Goal: Task Accomplishment & Management: Manage account settings

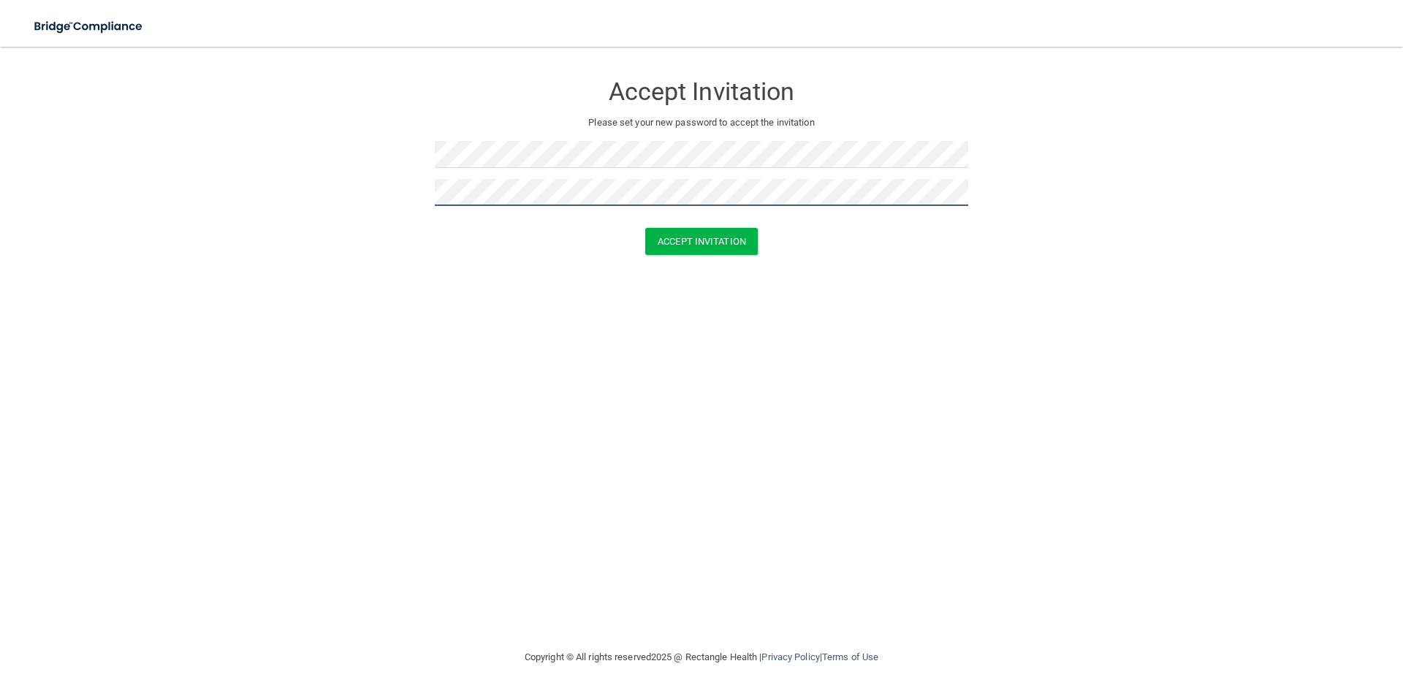
click at [645, 228] on button "Accept Invitation" at bounding box center [701, 241] width 113 height 27
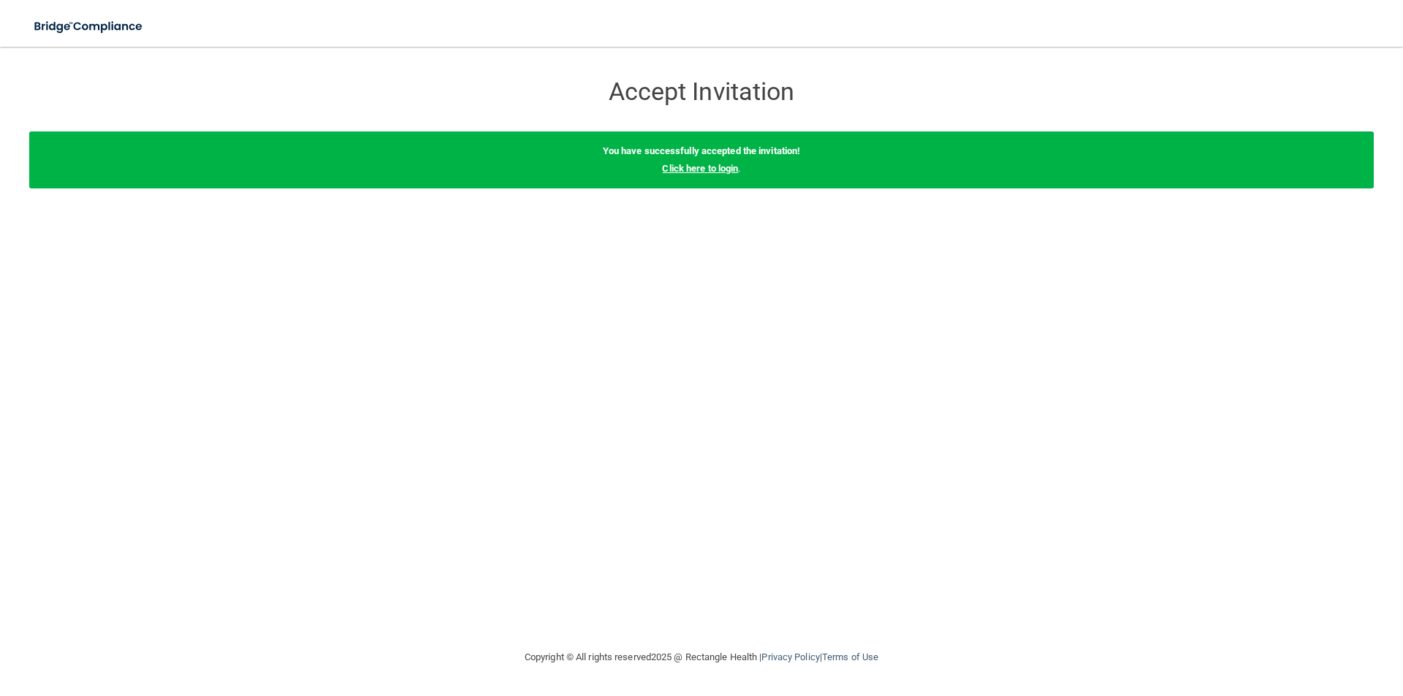
click at [715, 170] on link "Click here to login" at bounding box center [700, 168] width 76 height 11
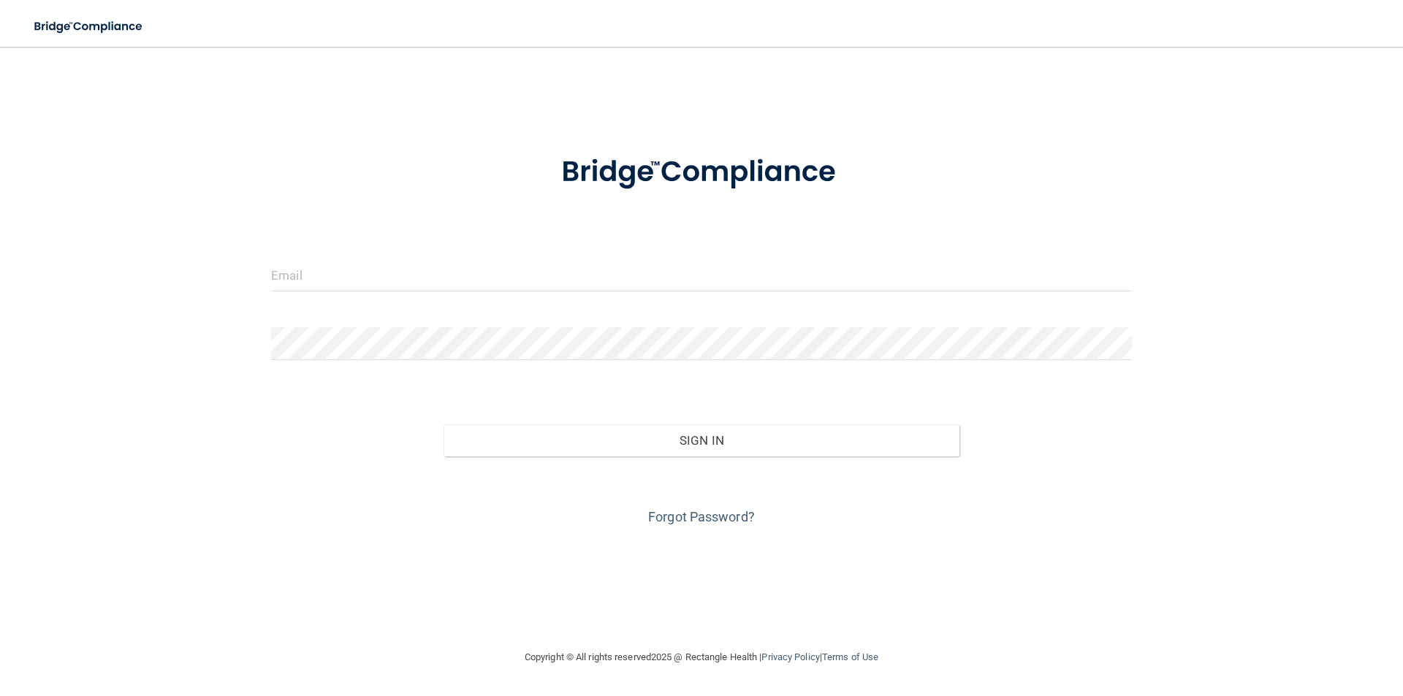
click at [368, 293] on div at bounding box center [701, 281] width 883 height 44
click at [343, 267] on input "email" at bounding box center [701, 275] width 861 height 33
type input "[EMAIL_ADDRESS][DOMAIN_NAME]"
click at [801, 457] on div "Forgot Password?" at bounding box center [701, 493] width 883 height 73
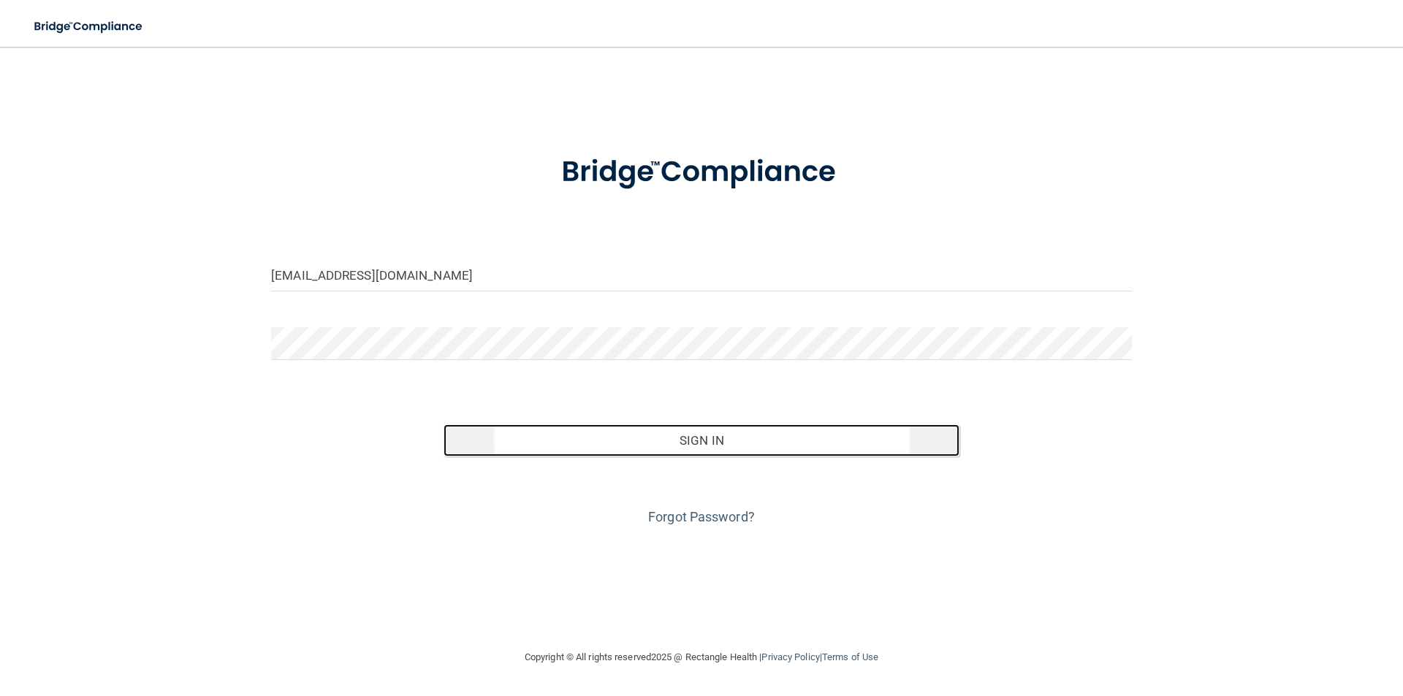
click at [798, 442] on button "Sign In" at bounding box center [701, 440] width 517 height 32
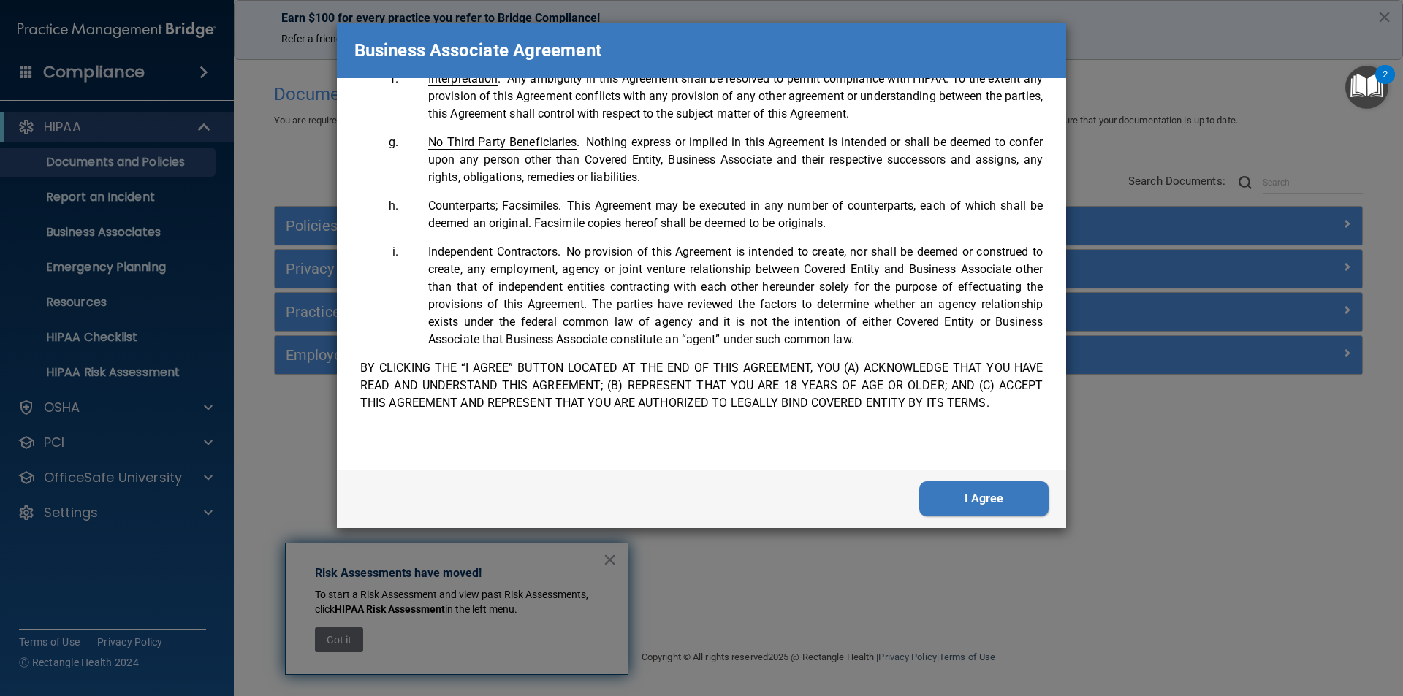
scroll to position [2979, 0]
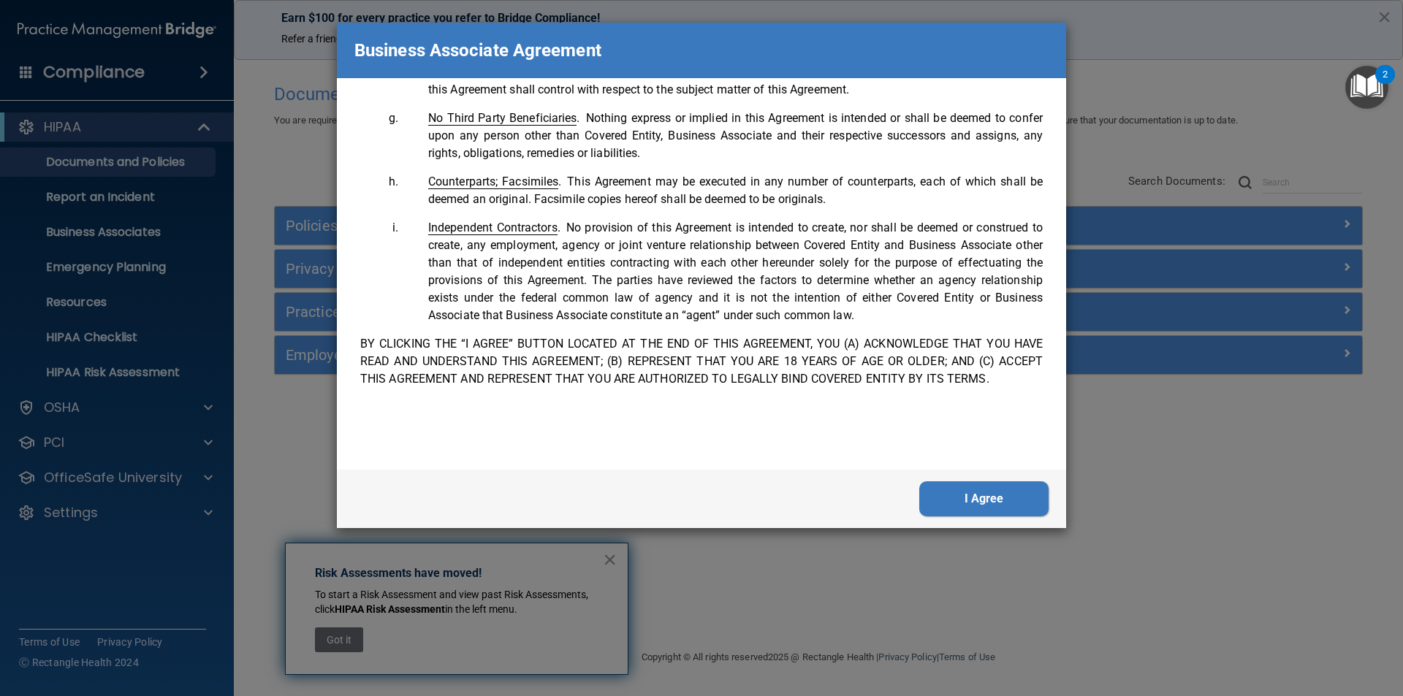
click at [1026, 504] on button "I Agree" at bounding box center [983, 498] width 129 height 35
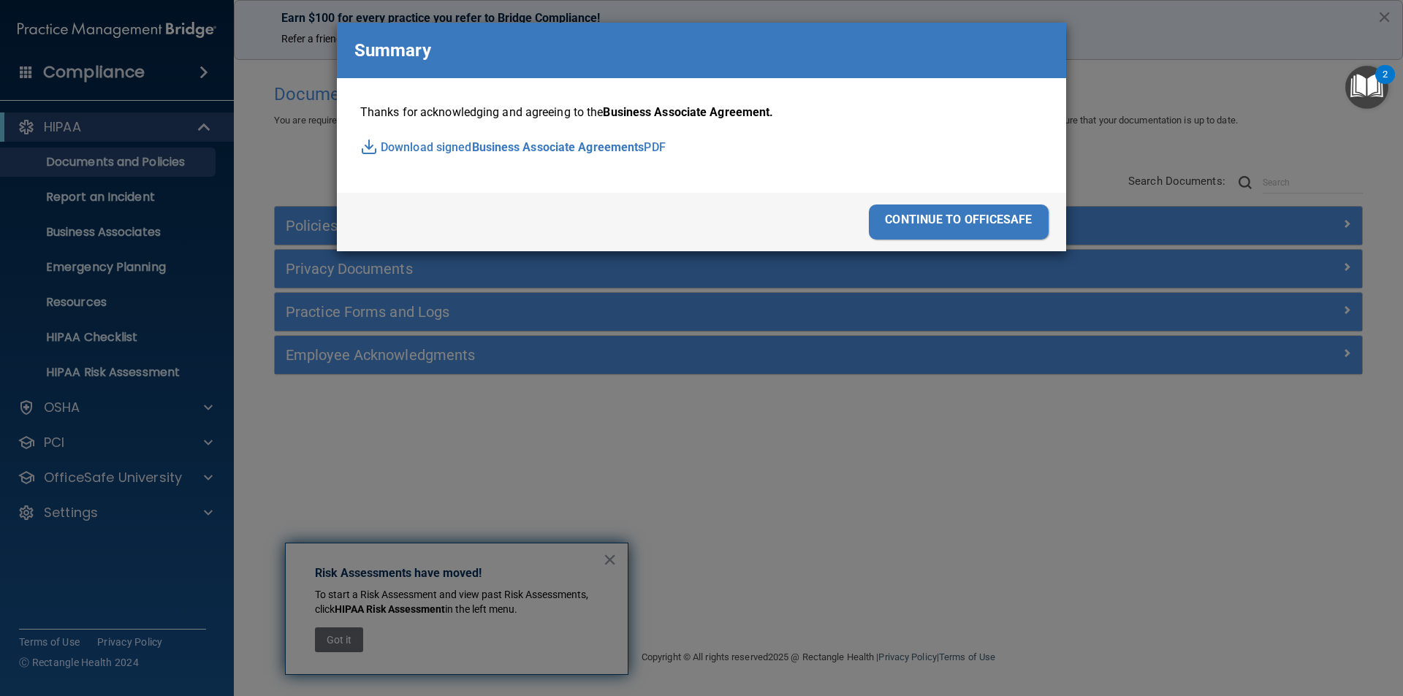
click at [954, 221] on div "continue to officesafe" at bounding box center [959, 222] width 180 height 35
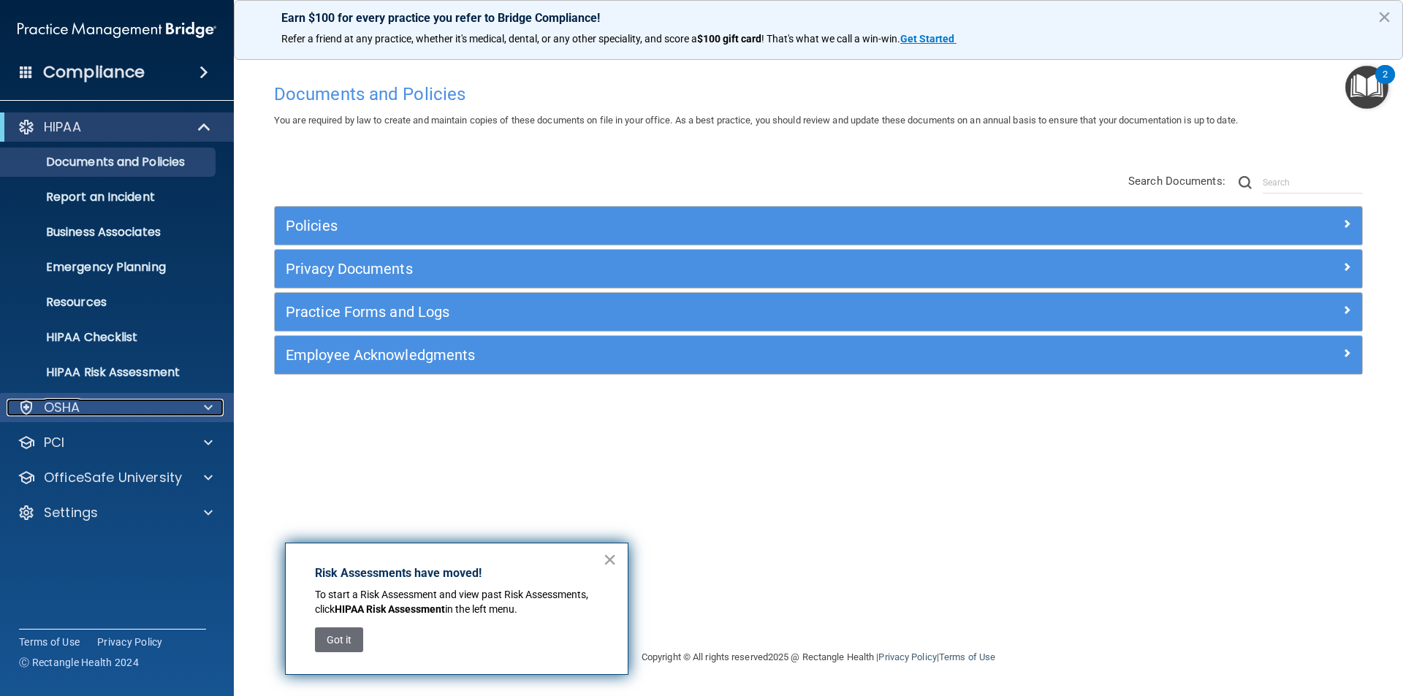
click at [211, 412] on span at bounding box center [208, 408] width 9 height 18
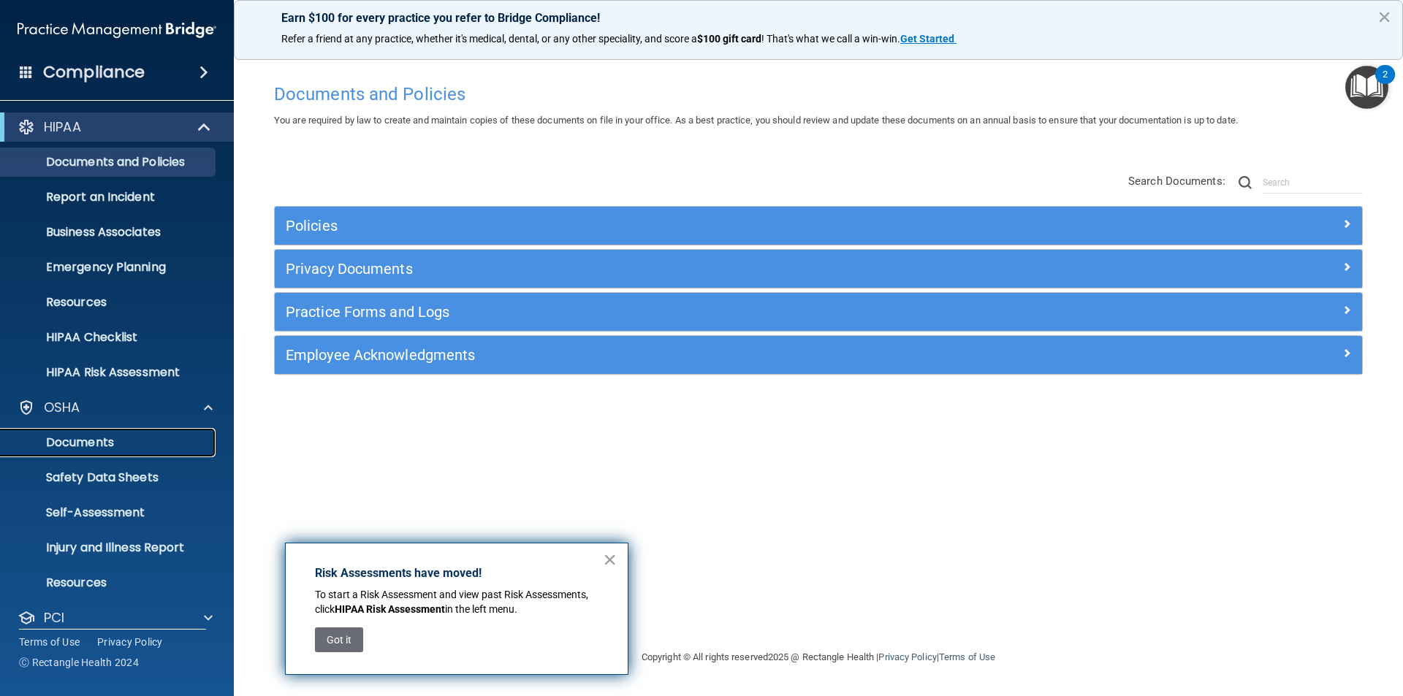
click at [187, 438] on p "Documents" at bounding box center [108, 442] width 199 height 15
